Goal: Information Seeking & Learning: Learn about a topic

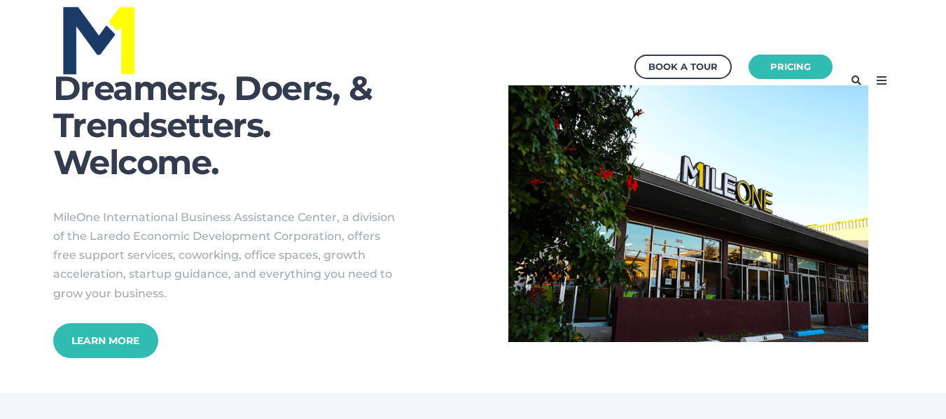
drag, startPoint x: 953, startPoint y: 43, endPoint x: 956, endPoint y: -48, distance: 91.1
click at [809, 61] on link "Pricing" at bounding box center [790, 66] width 92 height 27
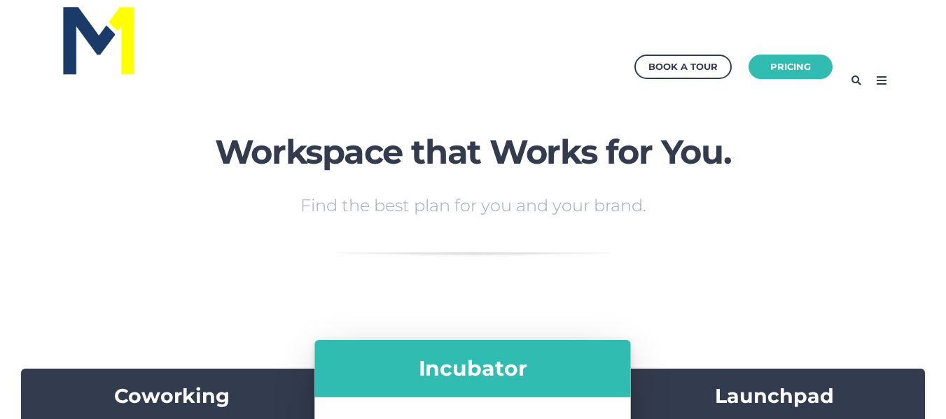
click at [120, 33] on img at bounding box center [99, 40] width 78 height 74
